Goal: Task Accomplishment & Management: Manage account settings

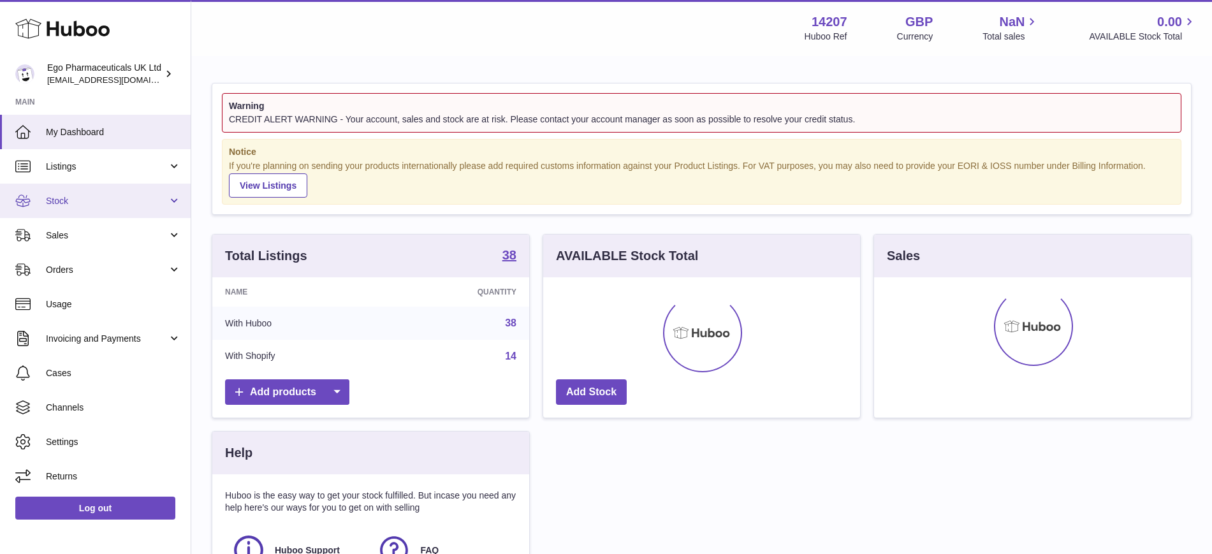
click at [77, 209] on link "Stock" at bounding box center [95, 201] width 191 height 34
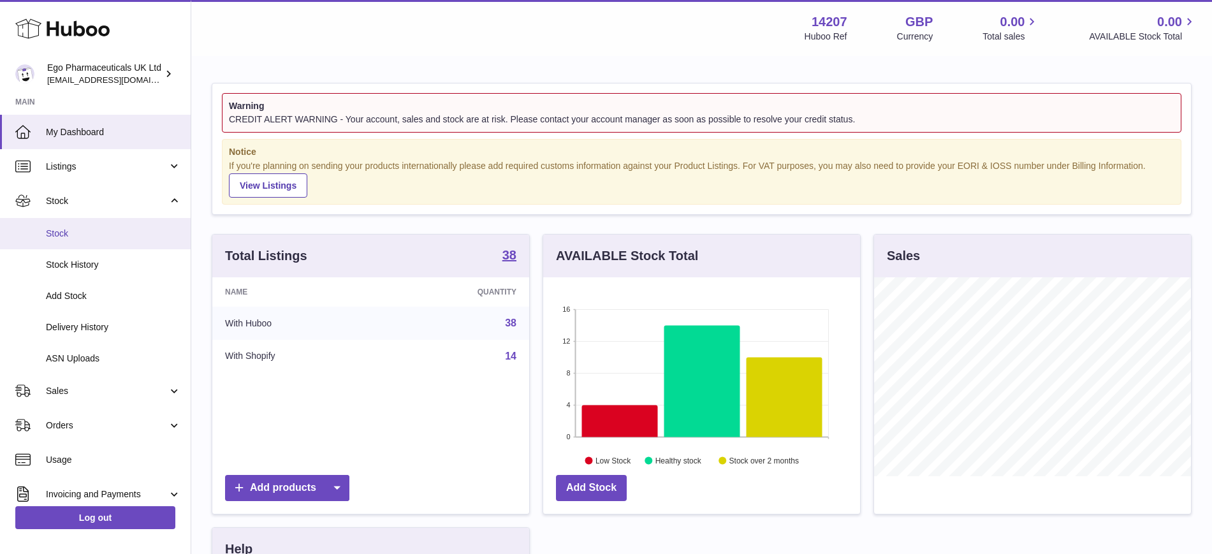
scroll to position [199, 317]
click at [81, 236] on span "Stock" at bounding box center [113, 234] width 135 height 12
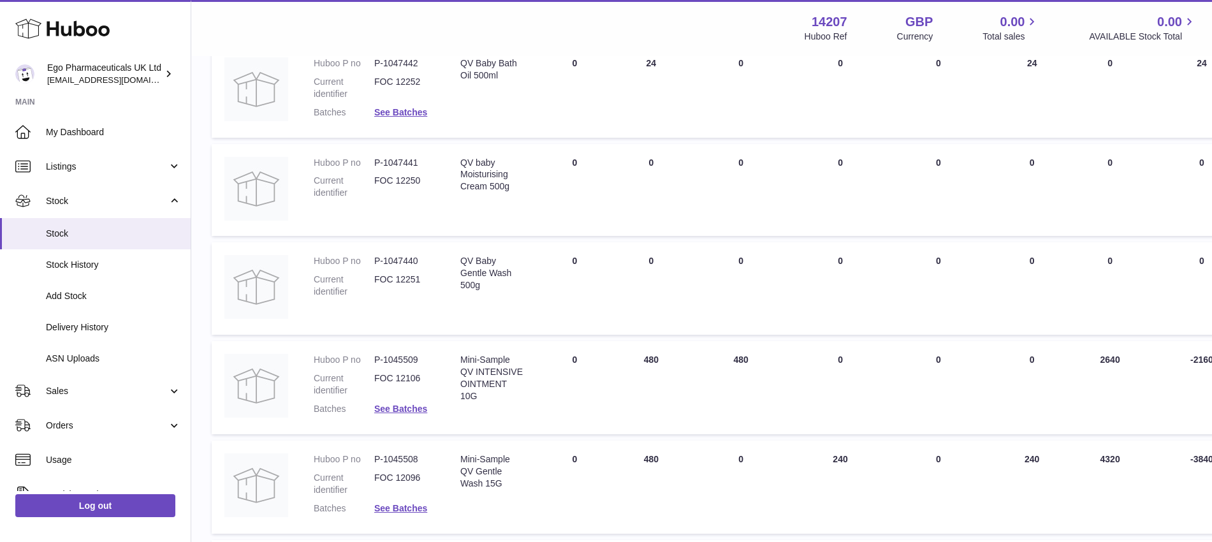
scroll to position [319, 0]
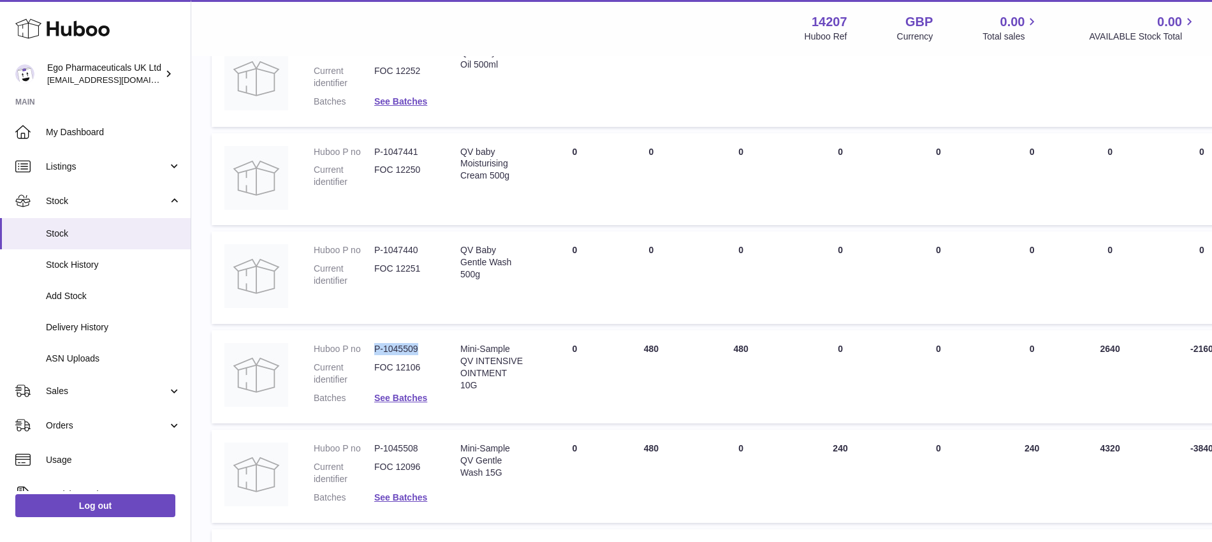
drag, startPoint x: 407, startPoint y: 350, endPoint x: 371, endPoint y: 349, distance: 35.7
click at [371, 349] on dl "Huboo P no P-1045509 Current identifier FOC 12106 Batches See Batches" at bounding box center [374, 377] width 121 height 68
copy dl "P-1045509"
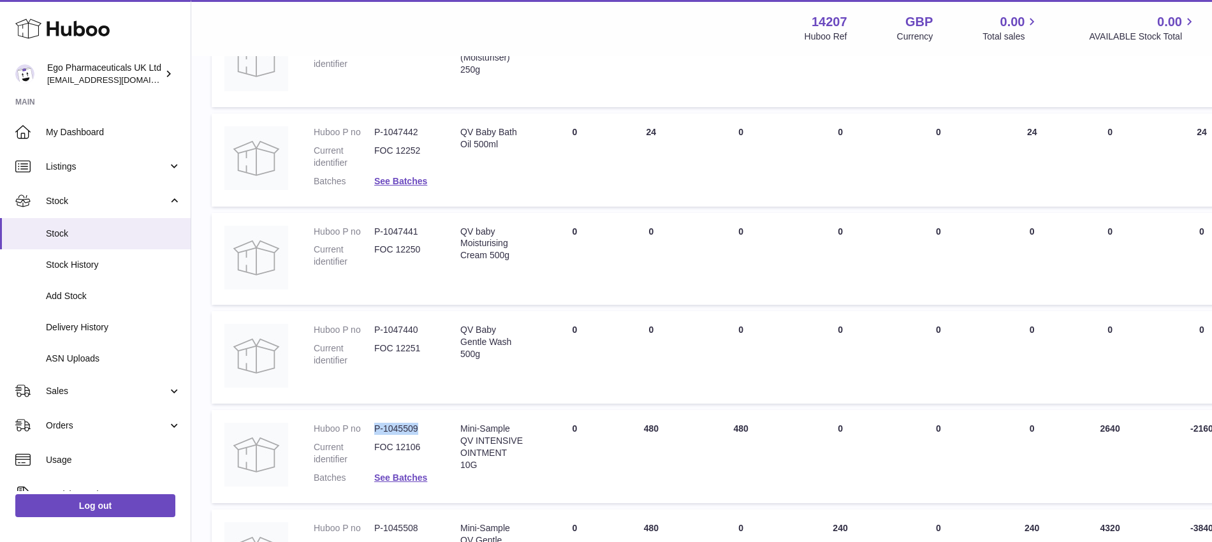
scroll to position [0, 0]
